Goal: Check status: Check status

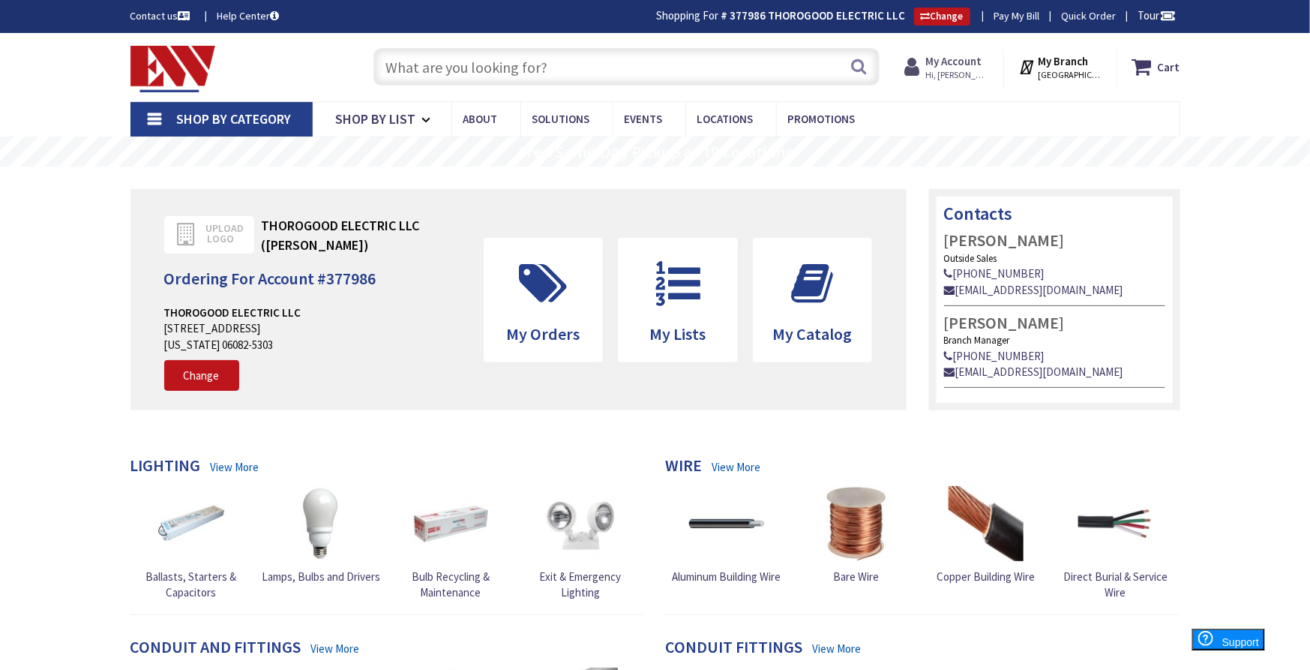
click at [980, 60] on strong "My Account" at bounding box center [954, 61] width 56 height 14
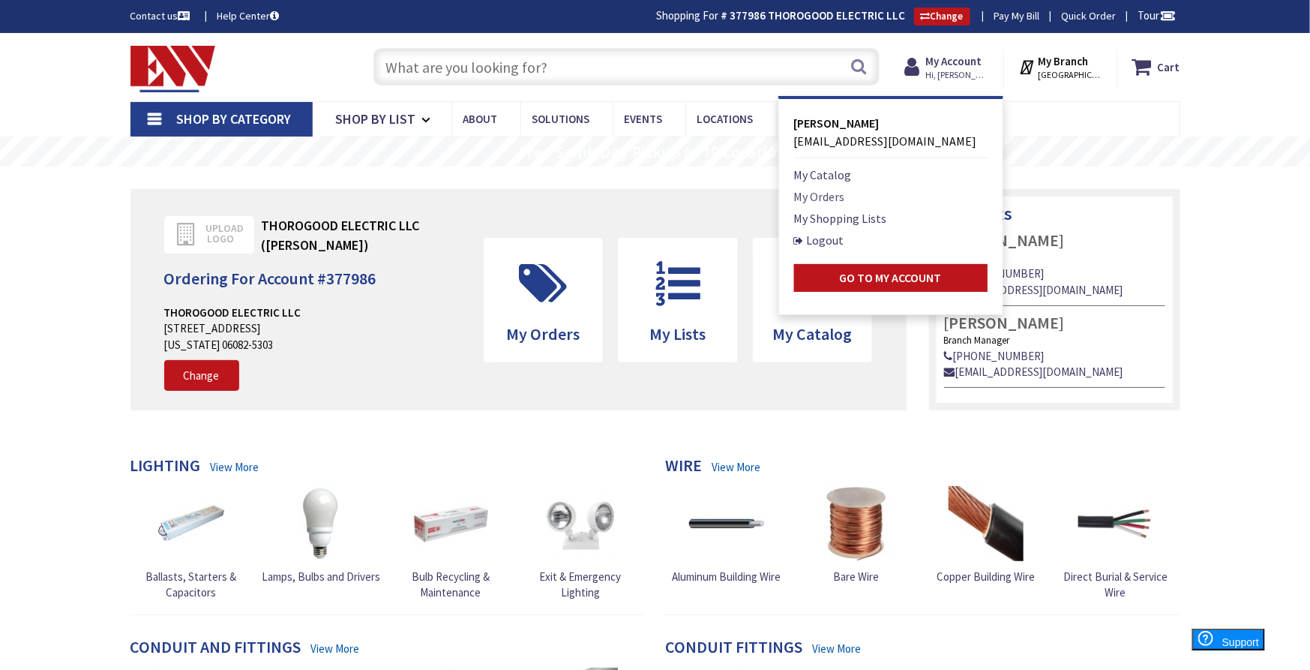
click at [845, 198] on link "My Orders" at bounding box center [819, 197] width 51 height 18
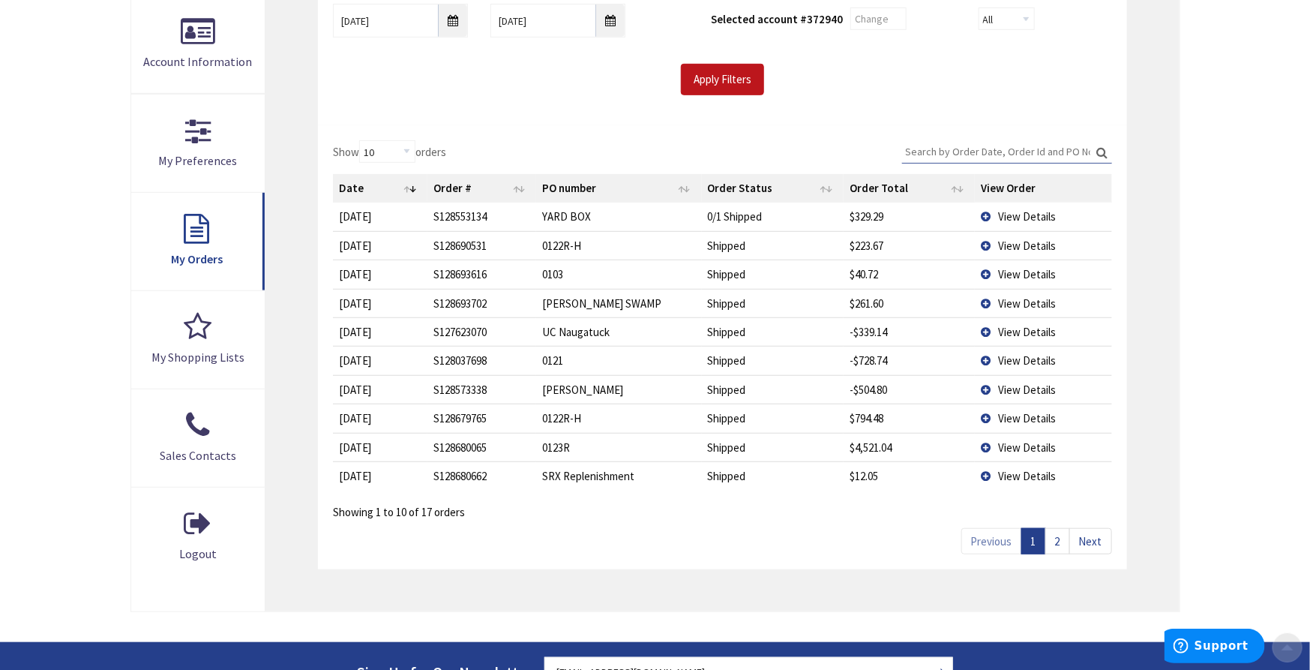
scroll to position [333, 0]
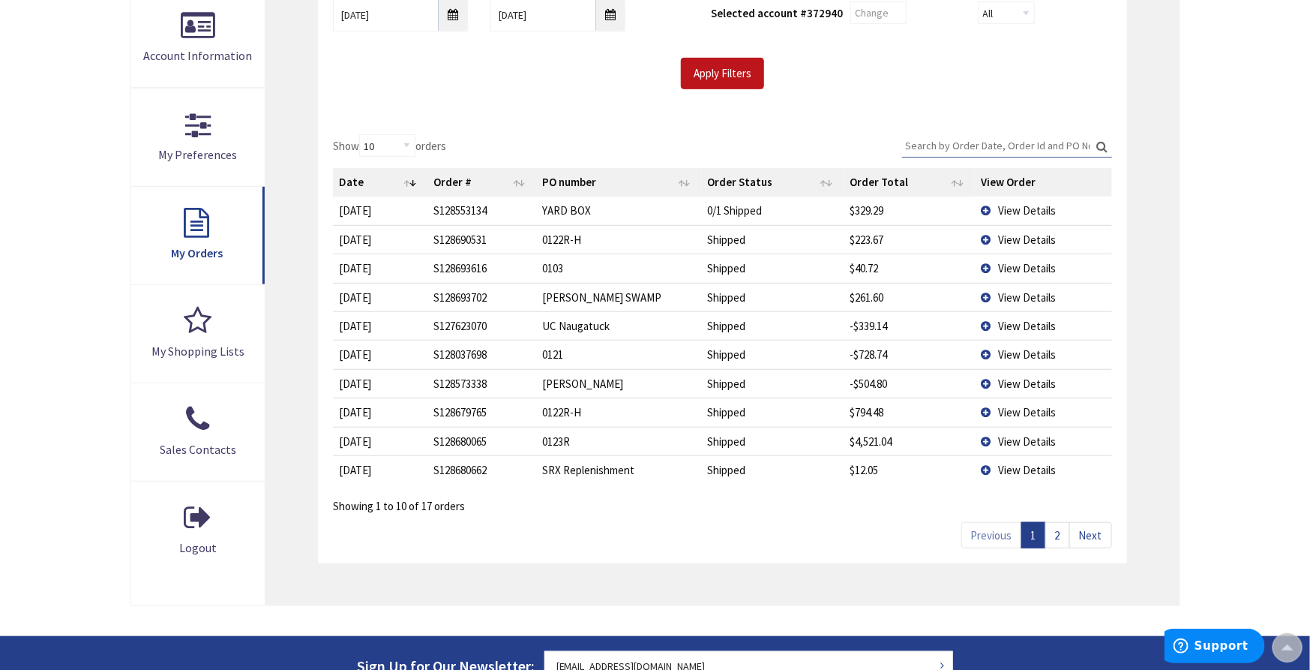
click at [989, 441] on td "View Details" at bounding box center [1043, 441] width 137 height 29
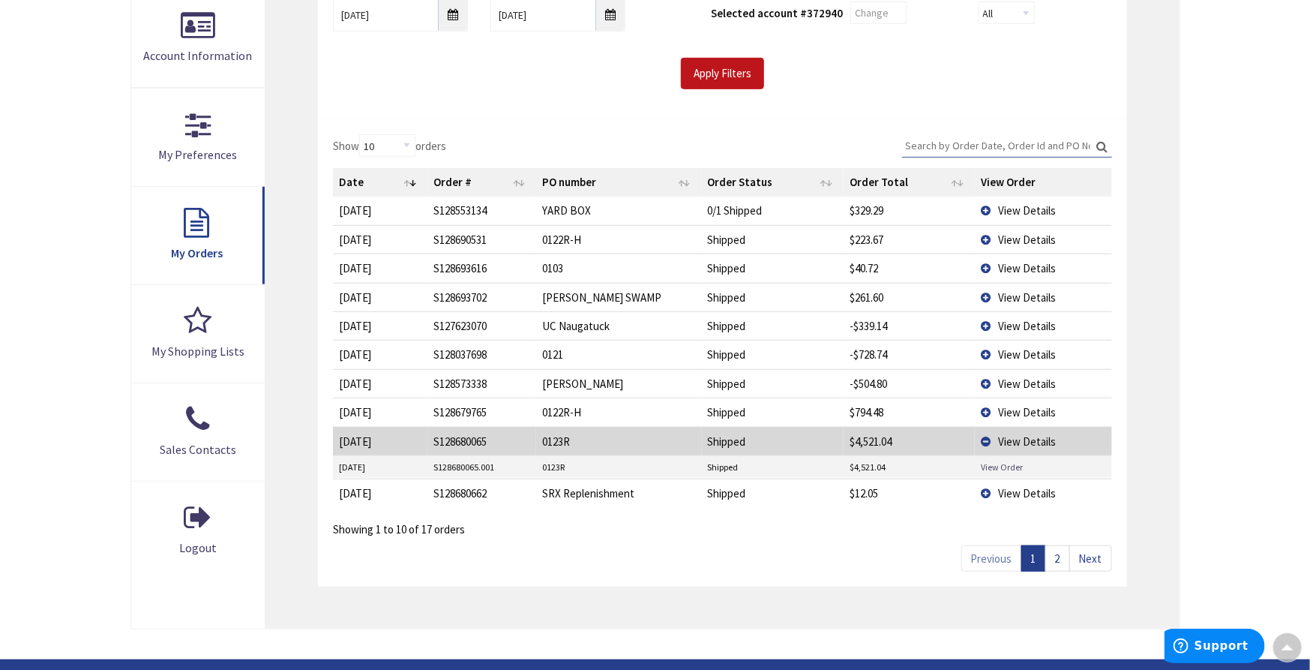
click at [1002, 464] on link "View Order" at bounding box center [1002, 467] width 42 height 13
click at [986, 456] on td "View Order" at bounding box center [1043, 467] width 137 height 23
click at [986, 440] on td "View Details" at bounding box center [1043, 441] width 137 height 29
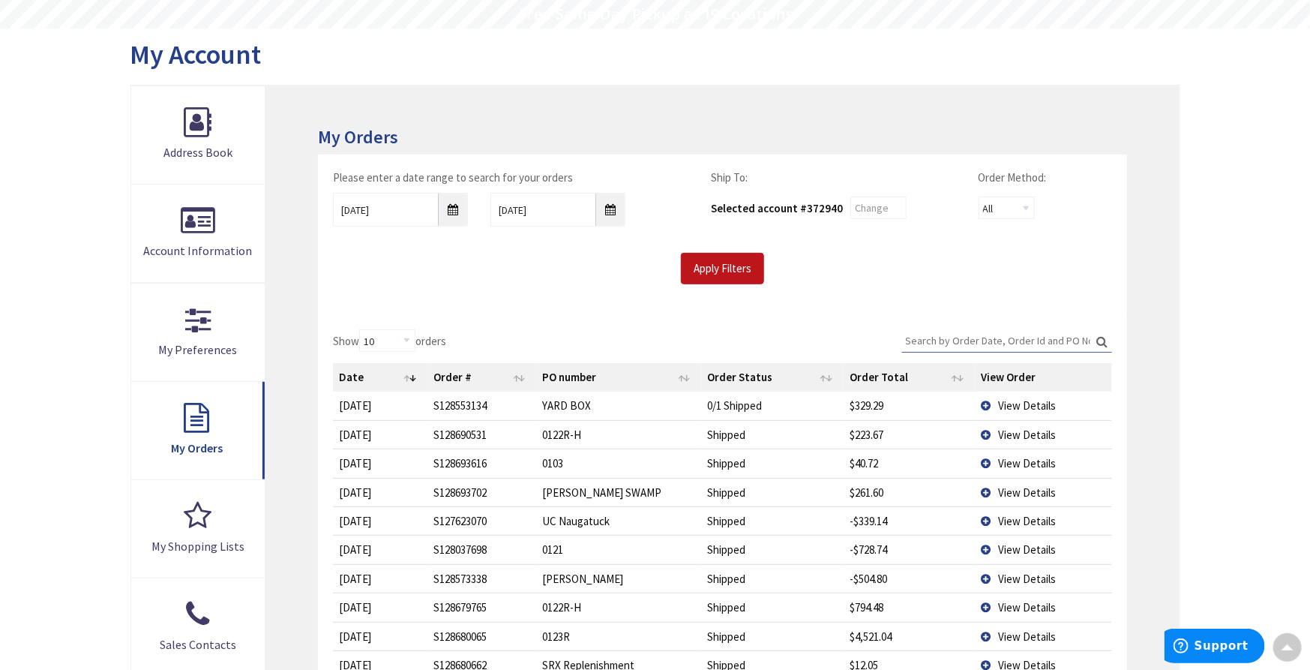
scroll to position [0, 0]
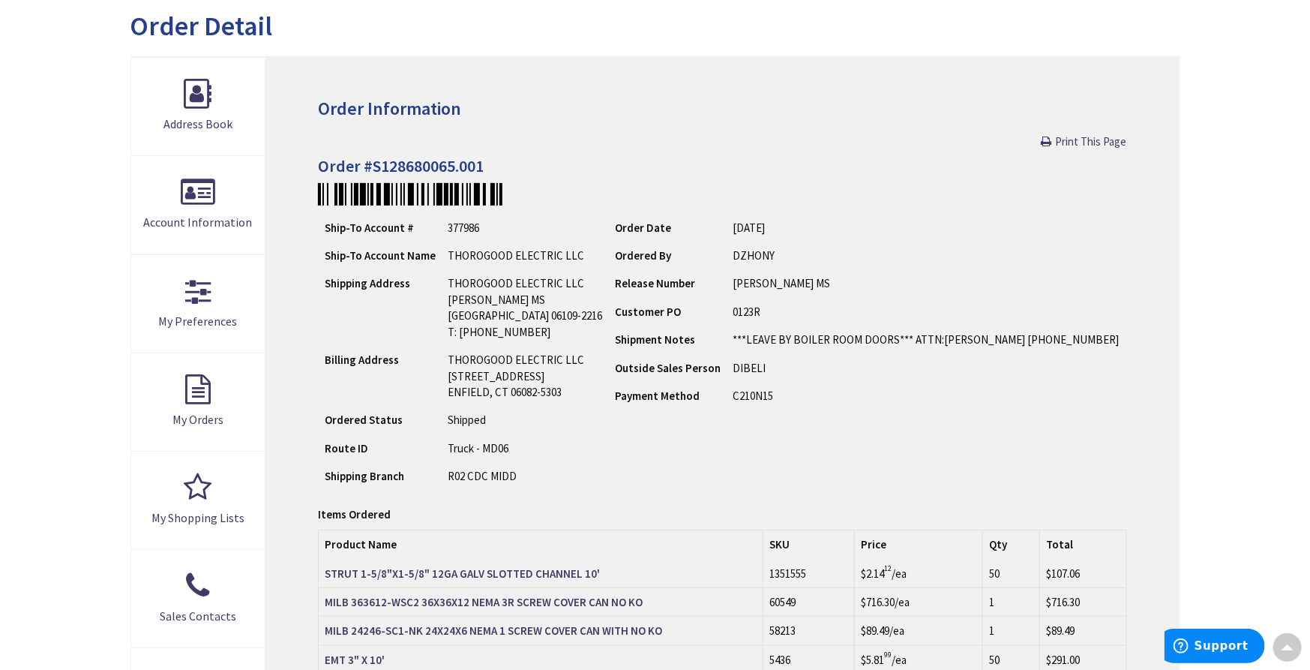
scroll to position [168, 0]
drag, startPoint x: 442, startPoint y: 294, endPoint x: 539, endPoint y: 299, distance: 96.9
click at [544, 297] on td "THOROGOOD ELECTRIC LLC SILAS DEANE MS WETHERSFIELD, CT 06109-2216 T: 860-836-59…" at bounding box center [525, 306] width 167 height 77
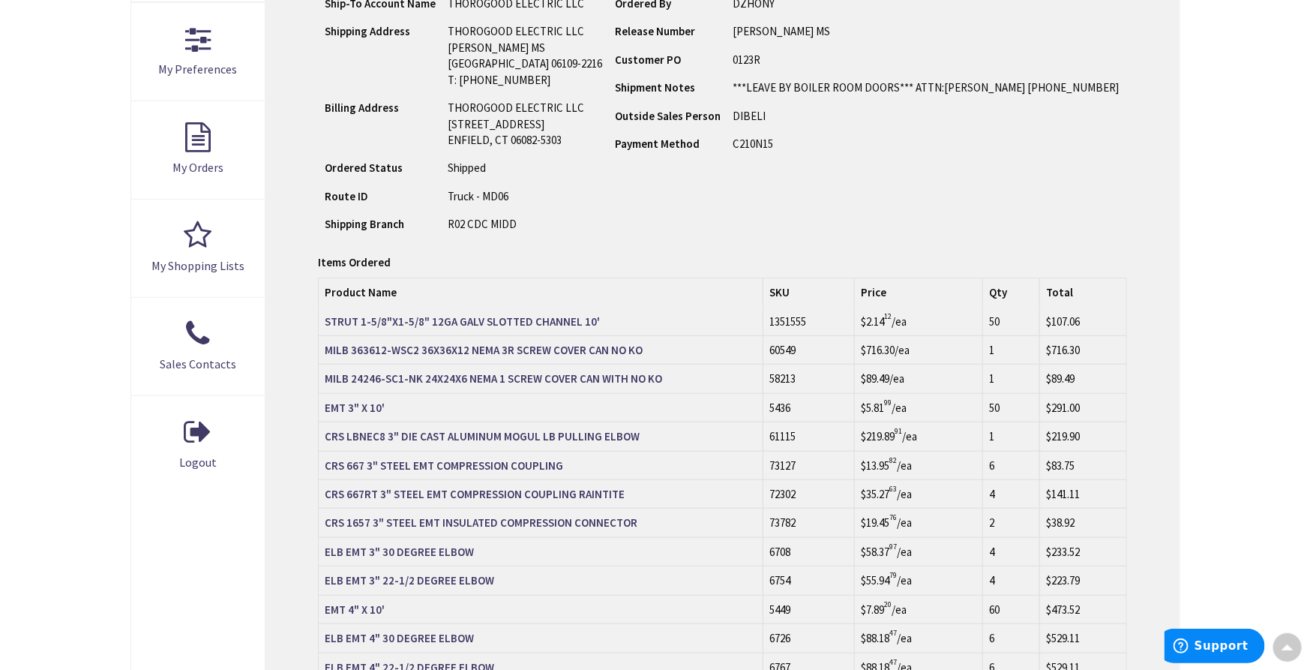
scroll to position [0, 0]
